Goal: Find specific page/section: Find specific page/section

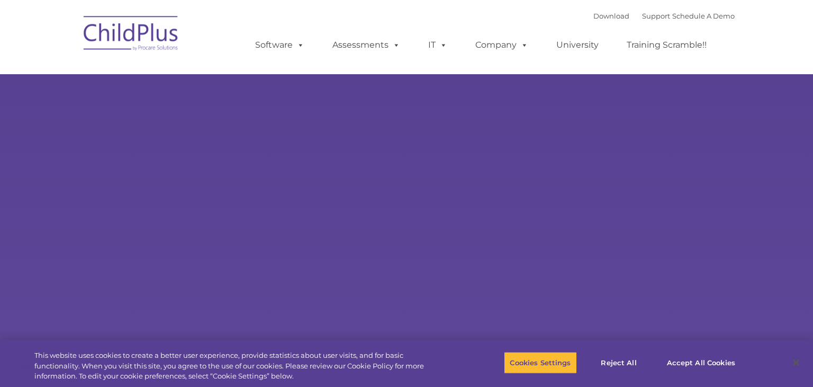
select select "MEDIUM"
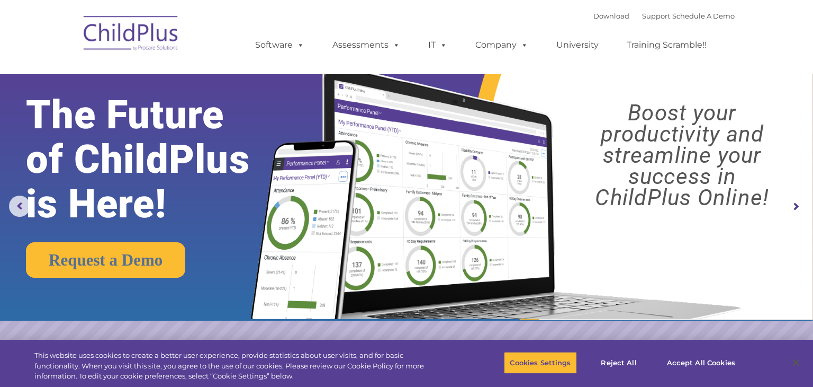
click at [142, 36] on img at bounding box center [131, 34] width 106 height 53
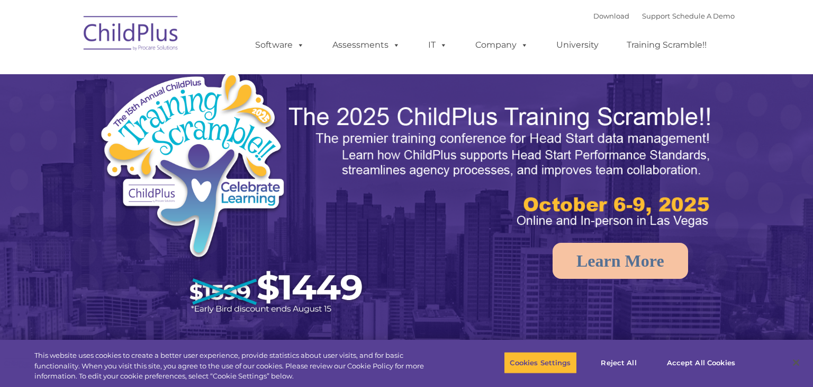
select select "MEDIUM"
